Goal: Use online tool/utility: Utilize a website feature to perform a specific function

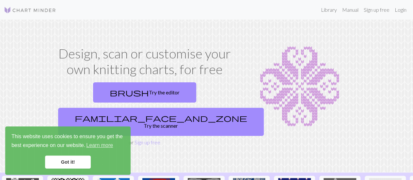
scroll to position [33, 0]
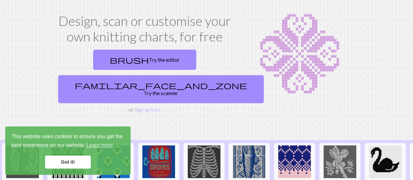
click at [85, 161] on link "Got it!" at bounding box center [68, 161] width 46 height 13
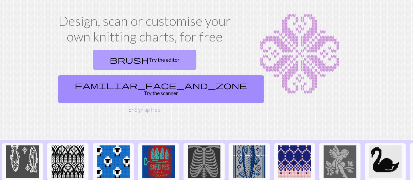
click at [114, 60] on link "brush Try the editor" at bounding box center [144, 60] width 103 height 20
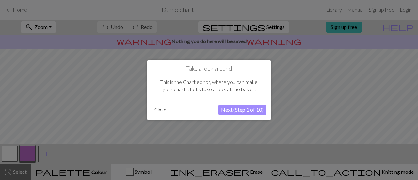
click at [234, 109] on button "Next (Step 1 of 10)" at bounding box center [242, 110] width 48 height 10
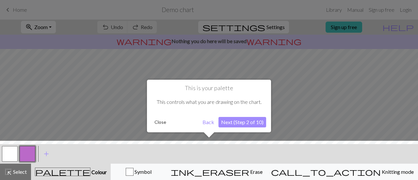
click at [245, 123] on button "Next (Step 2 of 10)" at bounding box center [242, 122] width 48 height 10
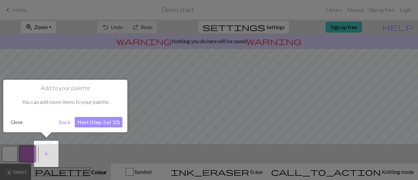
click at [106, 121] on button "Next (Step 3 of 10)" at bounding box center [99, 122] width 48 height 10
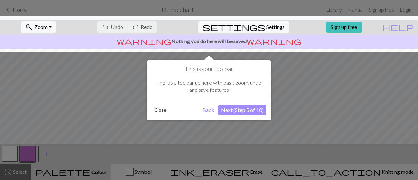
click at [252, 110] on button "Next (Step 5 of 10)" at bounding box center [242, 110] width 48 height 10
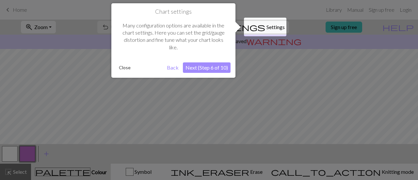
click at [219, 66] on button "Next (Step 6 of 10)" at bounding box center [207, 67] width 48 height 10
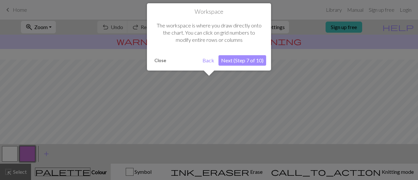
scroll to position [39, 0]
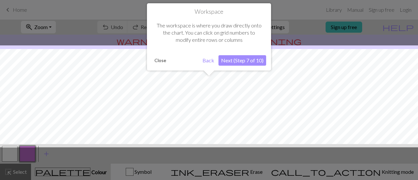
click at [237, 59] on button "Next (Step 7 of 10)" at bounding box center [242, 60] width 48 height 10
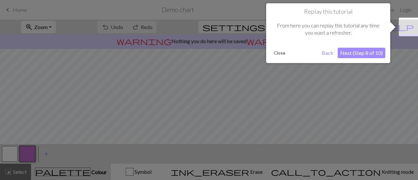
click at [360, 53] on button "Next (Step 8 of 10)" at bounding box center [362, 53] width 48 height 10
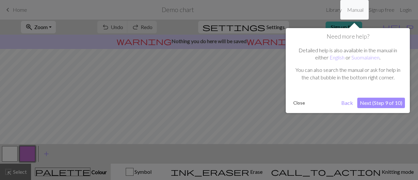
click at [391, 104] on button "Next (Step 9 of 10)" at bounding box center [381, 103] width 48 height 10
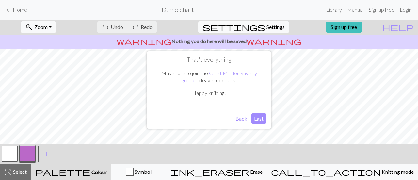
click at [261, 120] on button "Last" at bounding box center [258, 118] width 15 height 10
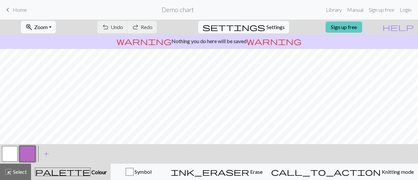
click at [362, 27] on link "Sign up free" at bounding box center [344, 27] width 37 height 11
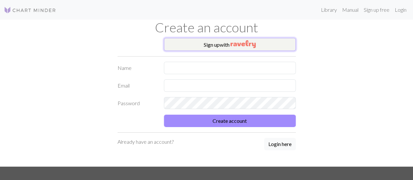
click at [250, 45] on img "button" at bounding box center [243, 44] width 25 height 8
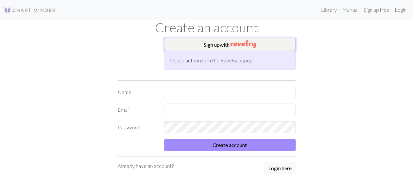
click at [234, 43] on img "button" at bounding box center [243, 44] width 25 height 8
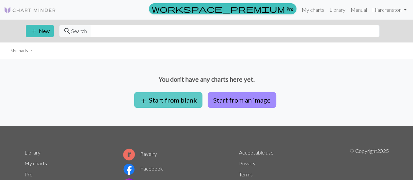
click at [184, 98] on button "add Start from blank" at bounding box center [168, 100] width 68 height 16
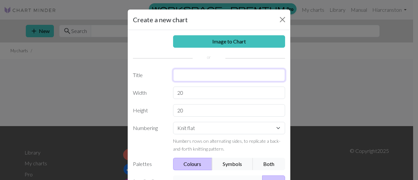
click at [220, 73] on input "text" at bounding box center [229, 75] width 112 height 12
type input "Lynx"
click at [205, 92] on input "20" at bounding box center [229, 93] width 112 height 12
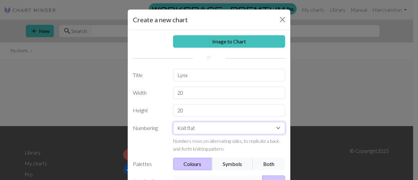
click at [227, 130] on select "Knit flat Knit in the round Lace knitting Cross stitch" at bounding box center [229, 128] width 112 height 12
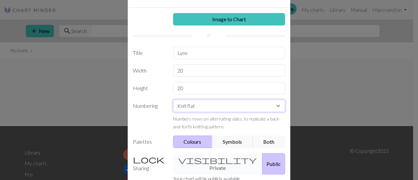
scroll to position [33, 0]
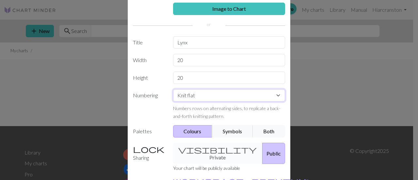
click at [212, 98] on select "Knit flat Knit in the round Lace knitting Cross stitch" at bounding box center [229, 95] width 112 height 12
select select "round"
click at [173, 89] on select "Knit flat Knit in the round Lace knitting Cross stitch" at bounding box center [229, 95] width 112 height 12
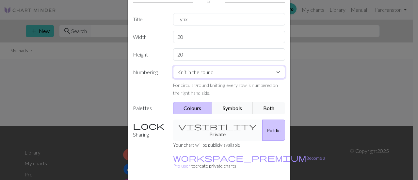
scroll to position [65, 0]
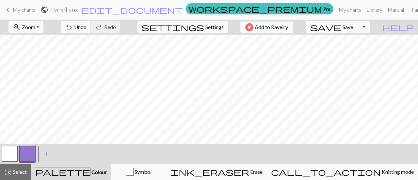
scroll to position [55, 0]
click at [7, 152] on button "button" at bounding box center [10, 154] width 16 height 16
drag, startPoint x: 25, startPoint y: 154, endPoint x: 31, endPoint y: 153, distance: 6.0
click at [26, 154] on button "button" at bounding box center [28, 154] width 16 height 16
click at [47, 154] on span "add" at bounding box center [46, 153] width 8 height 9
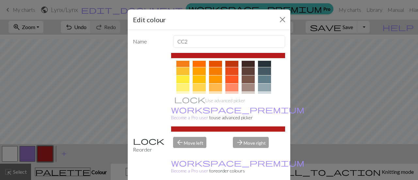
scroll to position [98, 0]
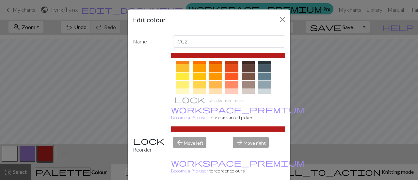
click at [264, 83] on div at bounding box center [264, 85] width 13 height 8
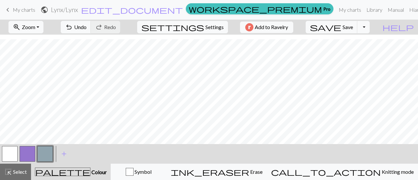
click at [30, 155] on button "button" at bounding box center [28, 154] width 16 height 16
click at [63, 153] on span "add" at bounding box center [64, 153] width 8 height 9
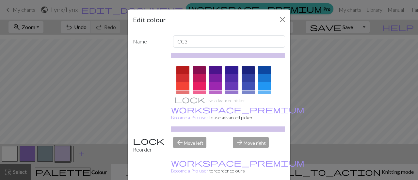
click at [247, 69] on div at bounding box center [248, 70] width 13 height 8
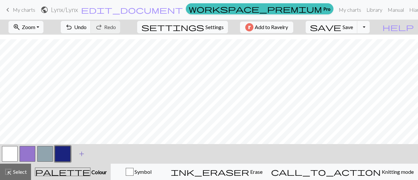
click at [80, 154] on span "add" at bounding box center [82, 153] width 8 height 9
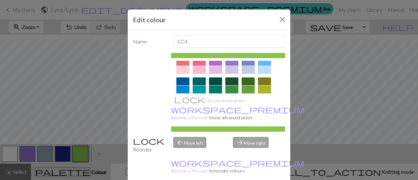
scroll to position [65, 0]
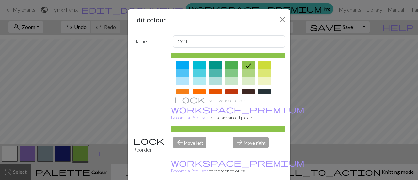
click at [245, 66] on icon at bounding box center [248, 66] width 8 height 8
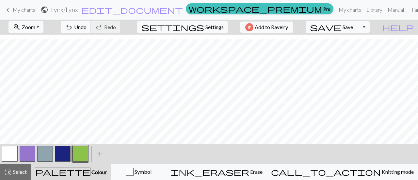
drag, startPoint x: 27, startPoint y: 153, endPoint x: 102, endPoint y: 163, distance: 75.8
click at [102, 163] on div "add Add a colour" at bounding box center [99, 154] width 18 height 20
click at [45, 153] on button "button" at bounding box center [45, 154] width 16 height 16
drag, startPoint x: 43, startPoint y: 153, endPoint x: 20, endPoint y: 153, distance: 23.9
click at [20, 153] on div at bounding box center [45, 154] width 88 height 18
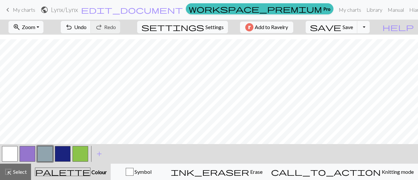
click at [74, 171] on span "palette" at bounding box center [62, 171] width 55 height 9
click at [70, 173] on span "palette" at bounding box center [62, 171] width 55 height 9
click at [25, 151] on button "button" at bounding box center [28, 154] width 16 height 16
click at [70, 172] on span "palette" at bounding box center [62, 171] width 55 height 9
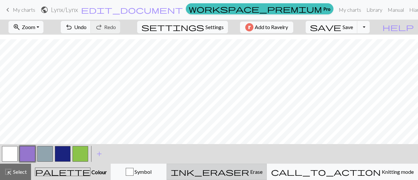
click at [249, 171] on span "ink_eraser" at bounding box center [210, 171] width 78 height 9
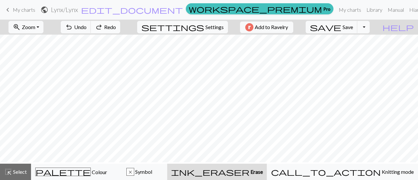
scroll to position [0, 0]
click at [43, 26] on button "zoom_in Zoom Zoom" at bounding box center [25, 27] width 35 height 12
click at [41, 77] on button "50%" at bounding box center [35, 78] width 52 height 10
click at [43, 21] on button "zoom_in Zoom Zoom" at bounding box center [25, 27] width 35 height 12
click at [32, 90] on button "100%" at bounding box center [35, 88] width 52 height 10
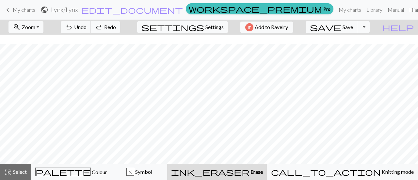
scroll to position [33, 0]
click at [21, 24] on span "zoom_in" at bounding box center [17, 27] width 8 height 9
click at [42, 62] on button "Fit height" at bounding box center [35, 62] width 52 height 10
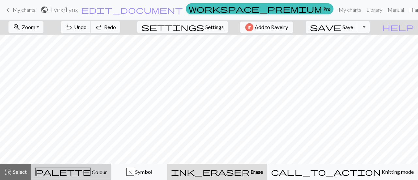
click at [75, 168] on div "palette Colour Colour" at bounding box center [71, 172] width 72 height 8
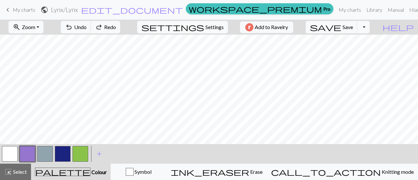
click at [47, 154] on button "button" at bounding box center [45, 154] width 16 height 16
drag, startPoint x: 86, startPoint y: 153, endPoint x: 95, endPoint y: 148, distance: 10.8
click at [87, 153] on button "button" at bounding box center [81, 154] width 16 height 16
click at [49, 154] on button "button" at bounding box center [45, 154] width 16 height 16
click at [49, 152] on button "button" at bounding box center [45, 154] width 16 height 16
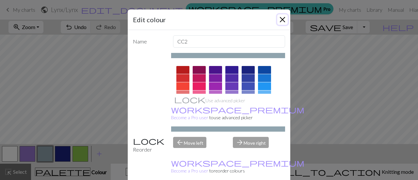
click at [280, 19] on button "Close" at bounding box center [282, 19] width 10 height 10
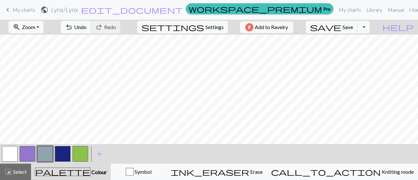
drag, startPoint x: 10, startPoint y: 154, endPoint x: 13, endPoint y: 151, distance: 3.5
click at [11, 153] on button "button" at bounding box center [10, 154] width 16 height 16
click at [48, 151] on button "button" at bounding box center [45, 154] width 16 height 16
click at [80, 150] on button "button" at bounding box center [81, 154] width 16 height 16
